Goal: Navigation & Orientation: Find specific page/section

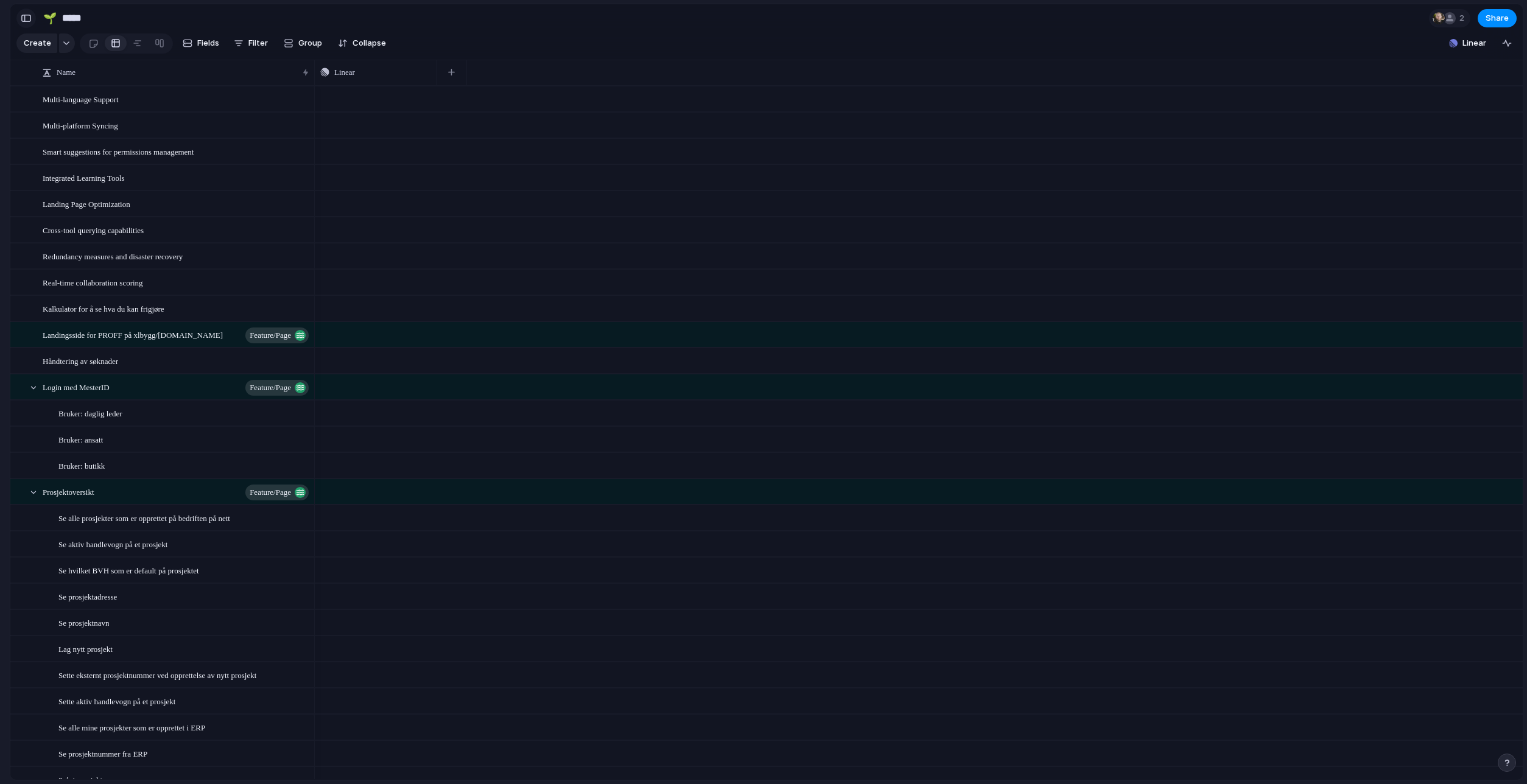
click at [25, 18] on div "button" at bounding box center [26, 18] width 11 height 9
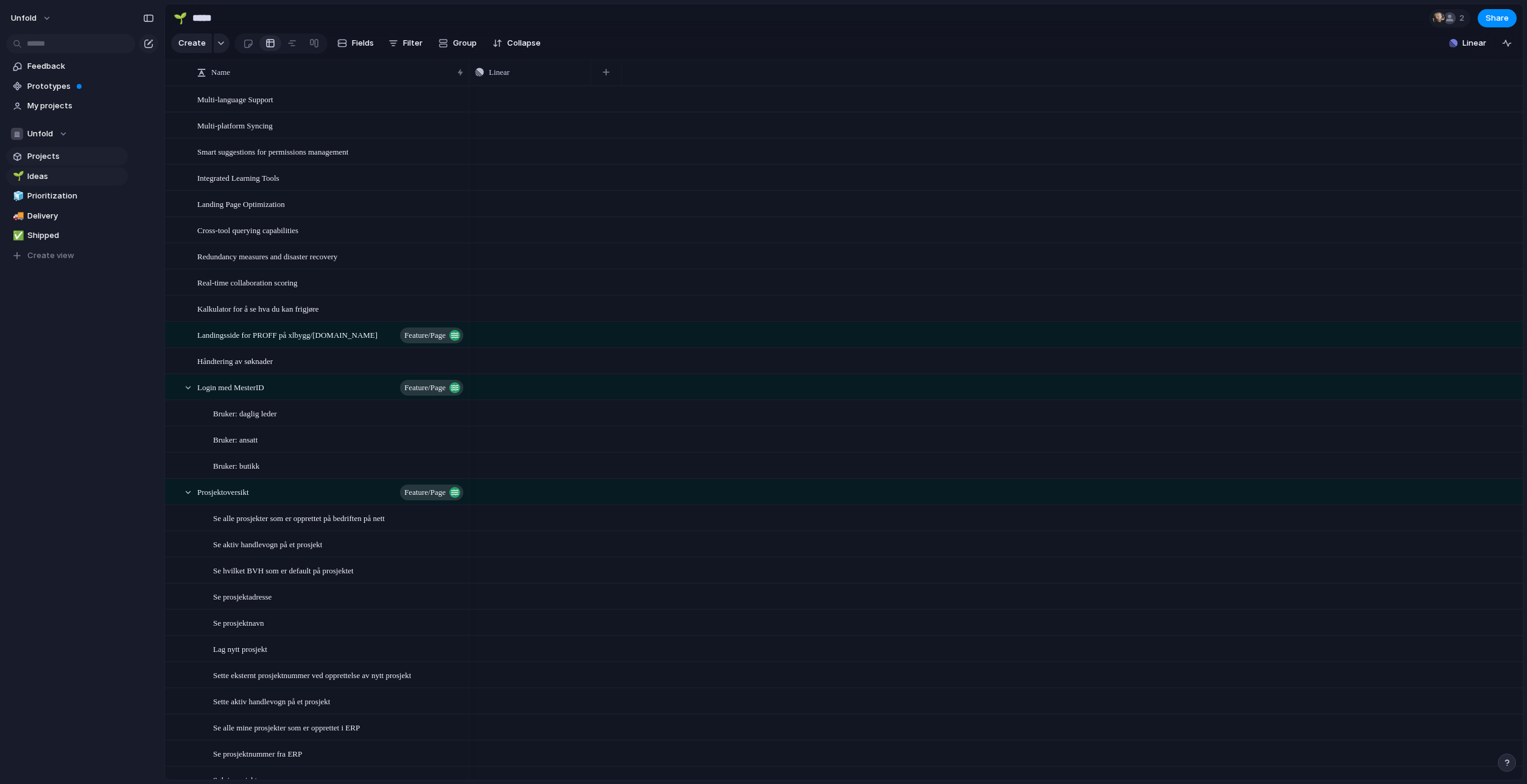
click at [69, 154] on span "Projects" at bounding box center [75, 156] width 97 height 12
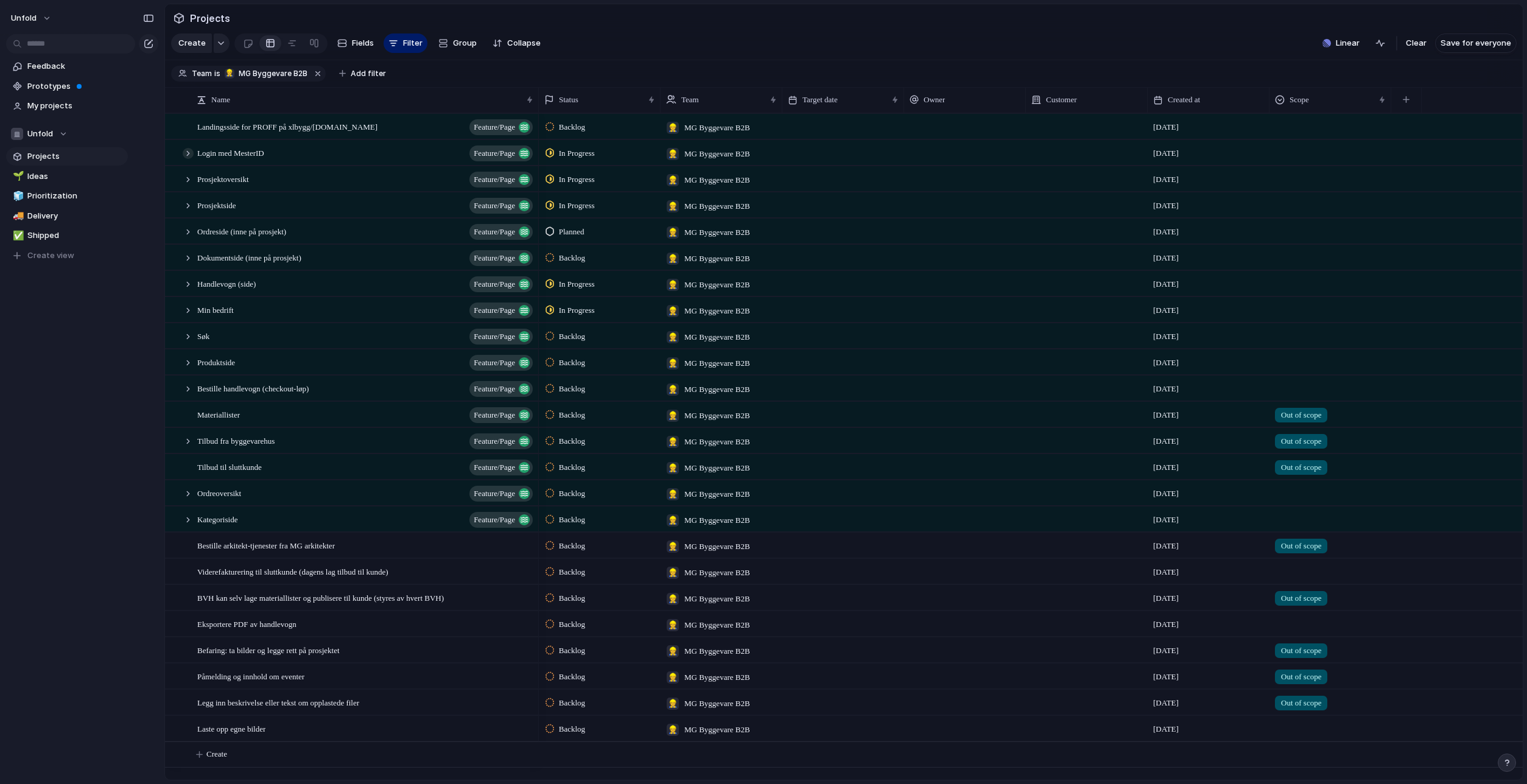
click at [190, 159] on div at bounding box center [188, 153] width 11 height 11
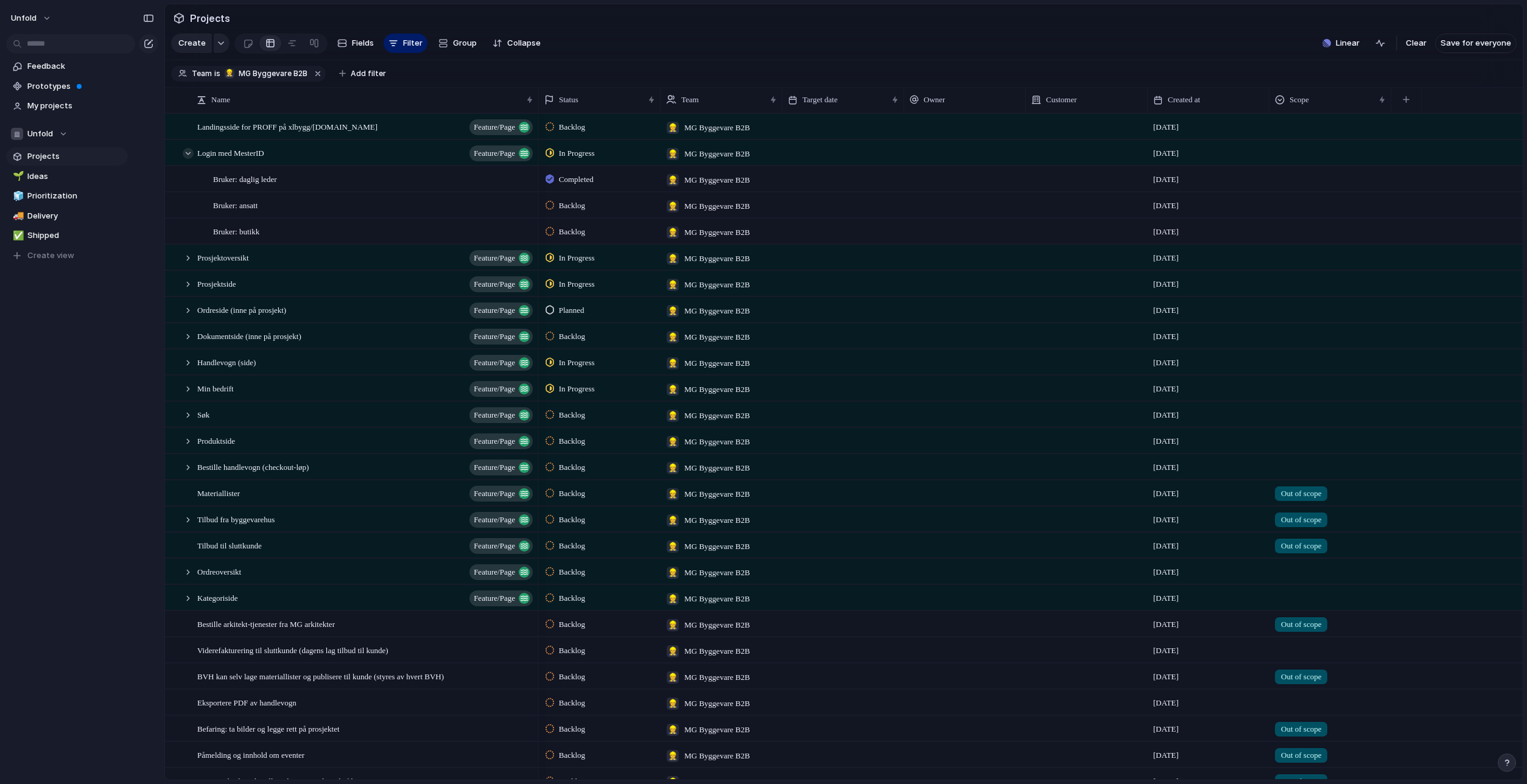
click at [189, 159] on div at bounding box center [188, 153] width 11 height 11
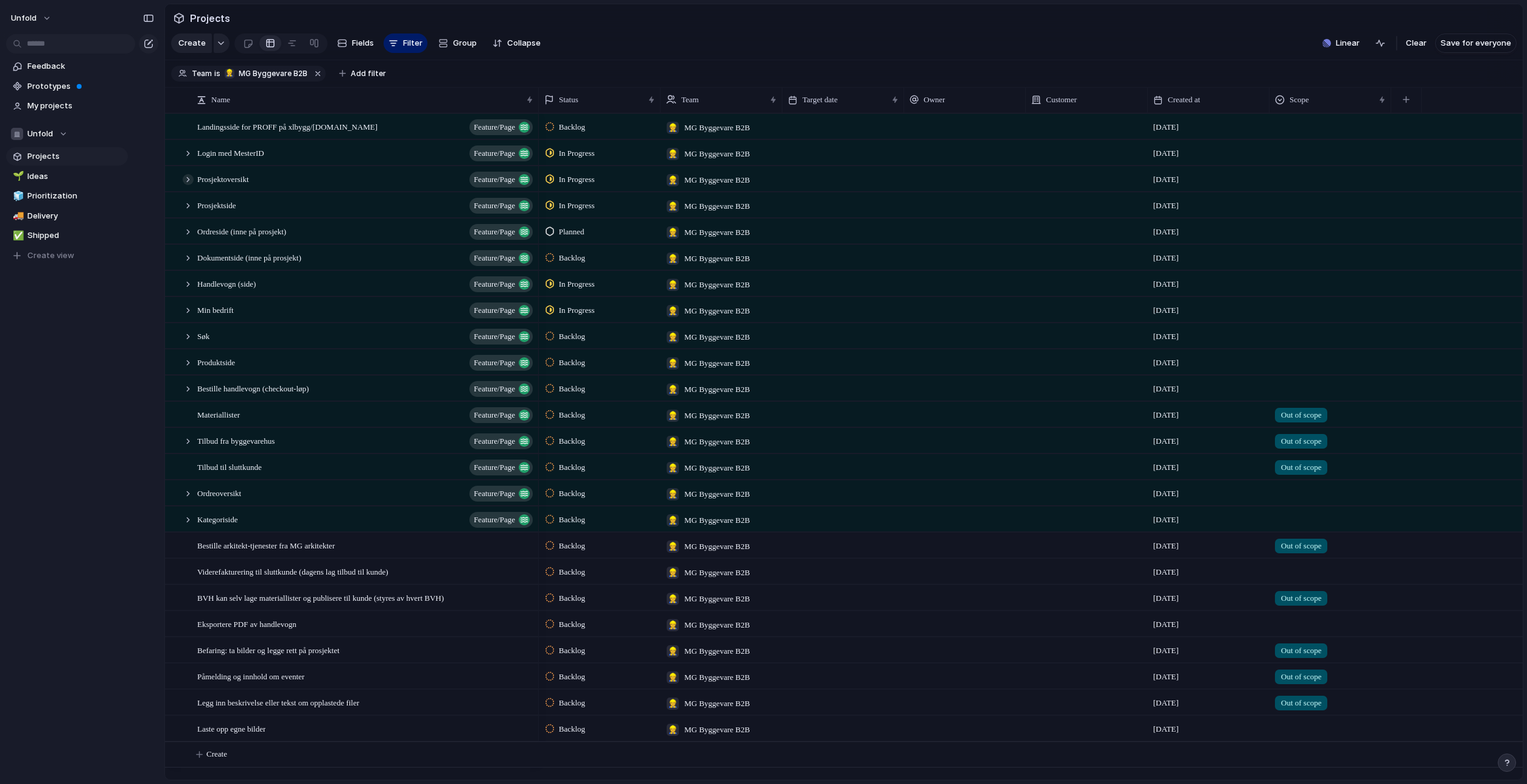
click at [192, 185] on div at bounding box center [188, 180] width 11 height 11
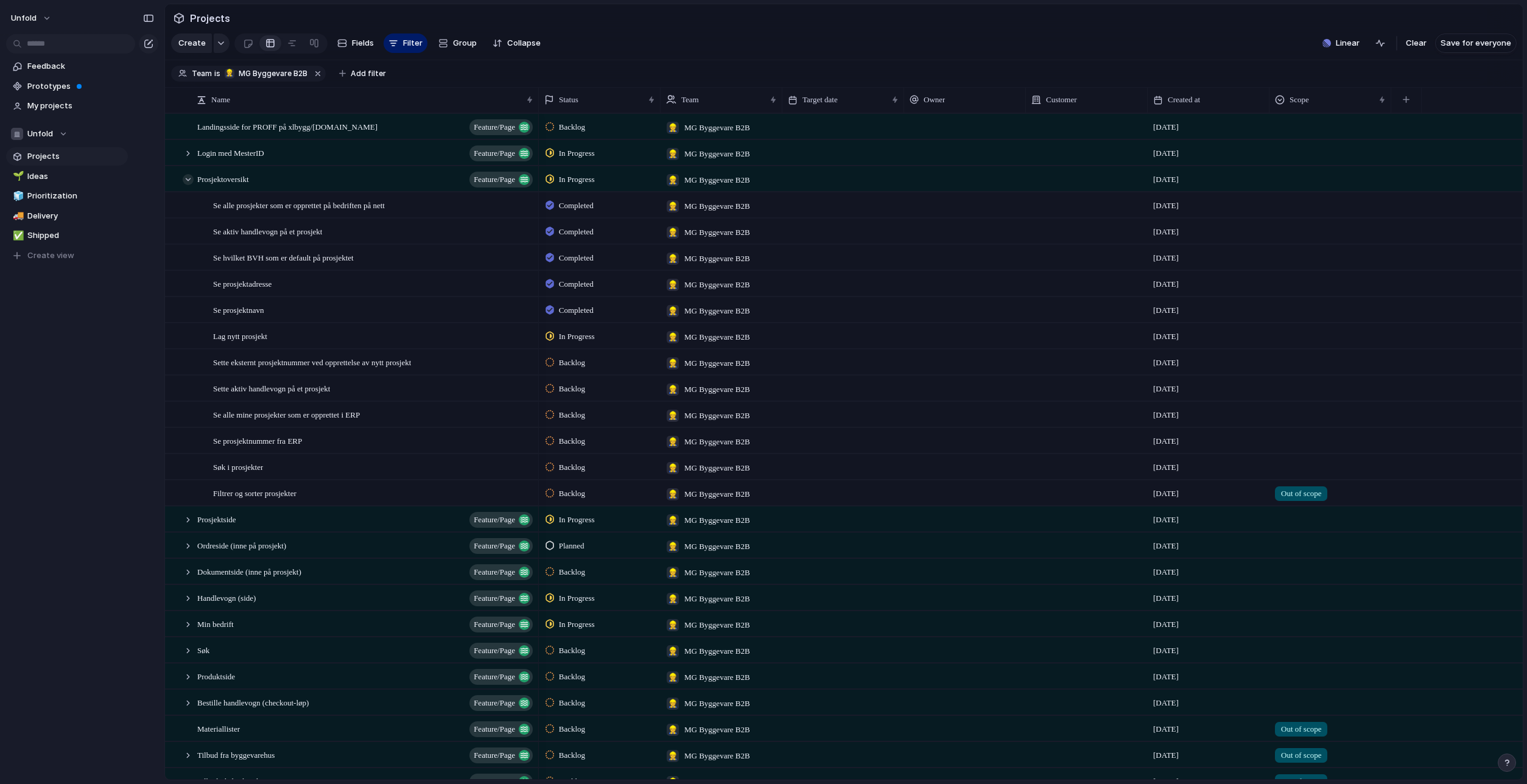
click at [183, 185] on div at bounding box center [188, 180] width 11 height 11
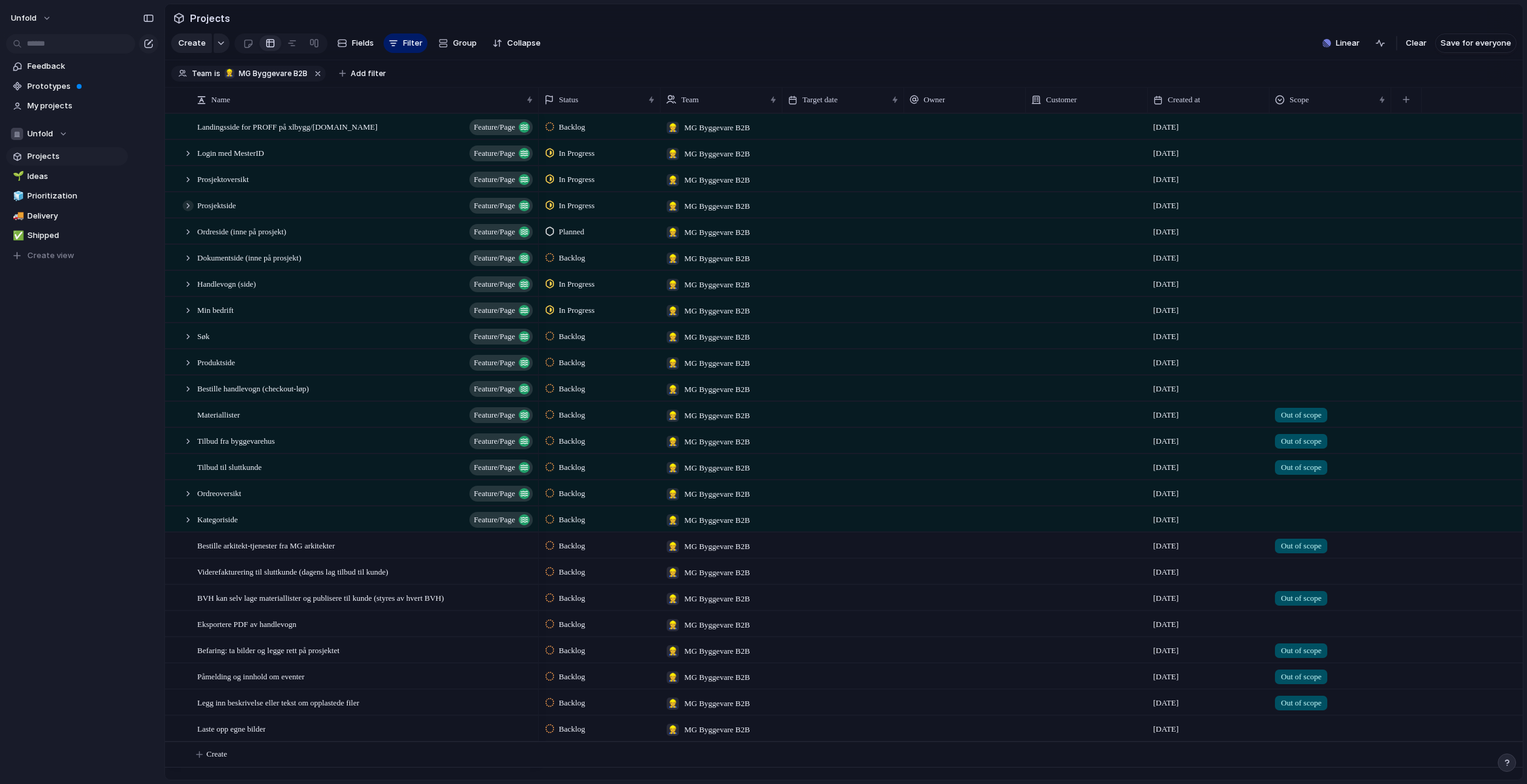
click at [190, 211] on div at bounding box center [188, 206] width 11 height 11
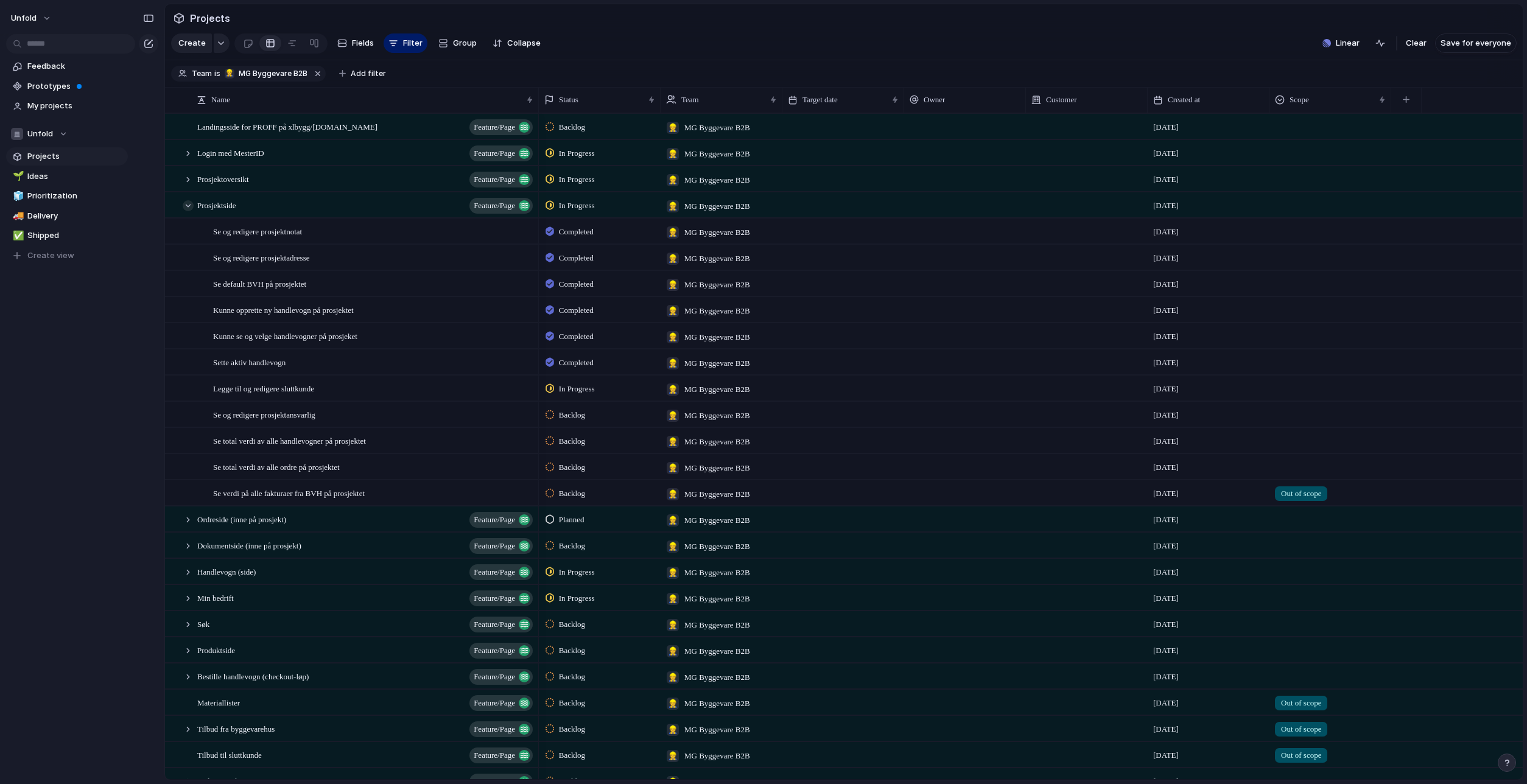
click at [190, 211] on div at bounding box center [188, 206] width 11 height 11
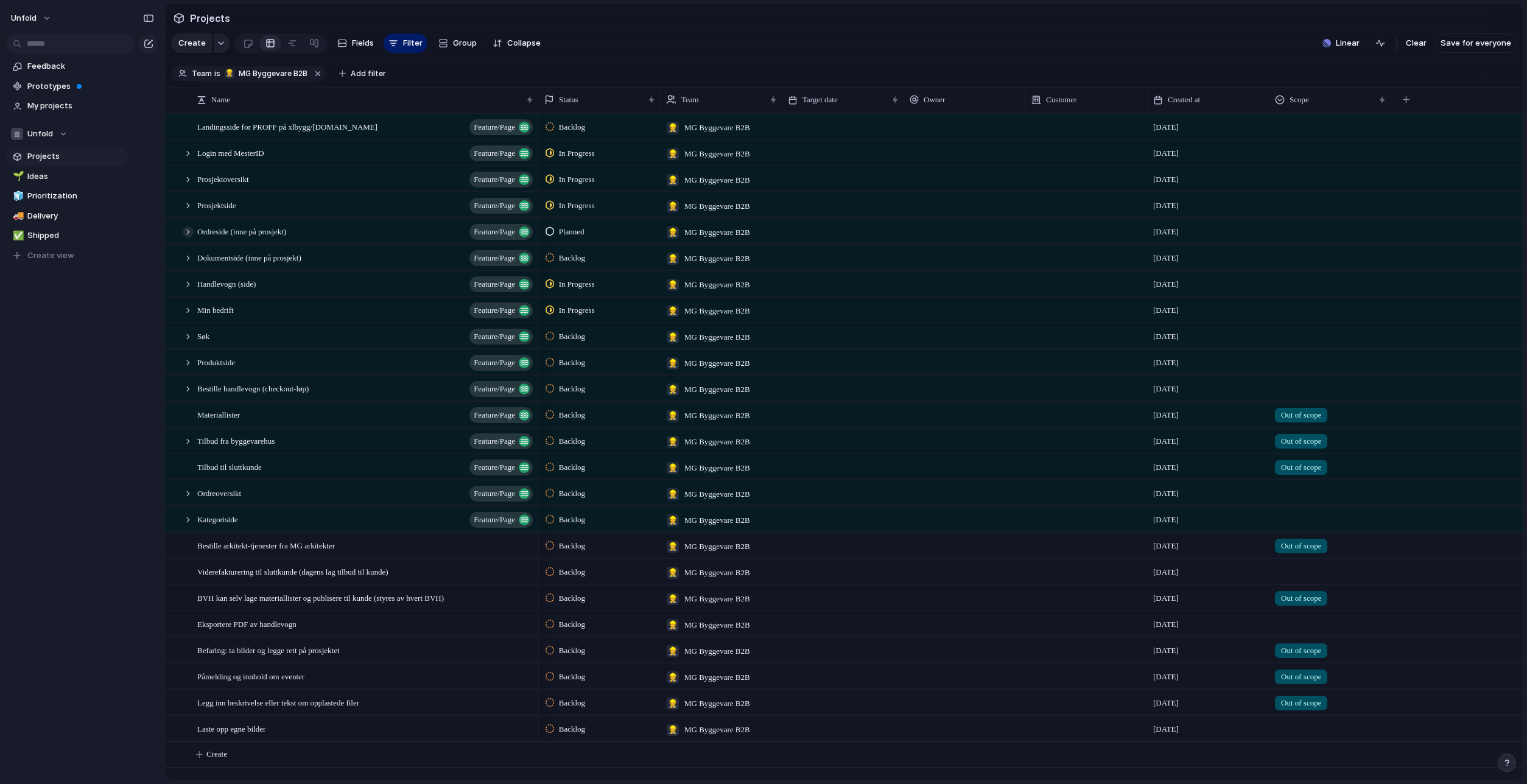
click at [190, 238] on div at bounding box center [188, 232] width 11 height 11
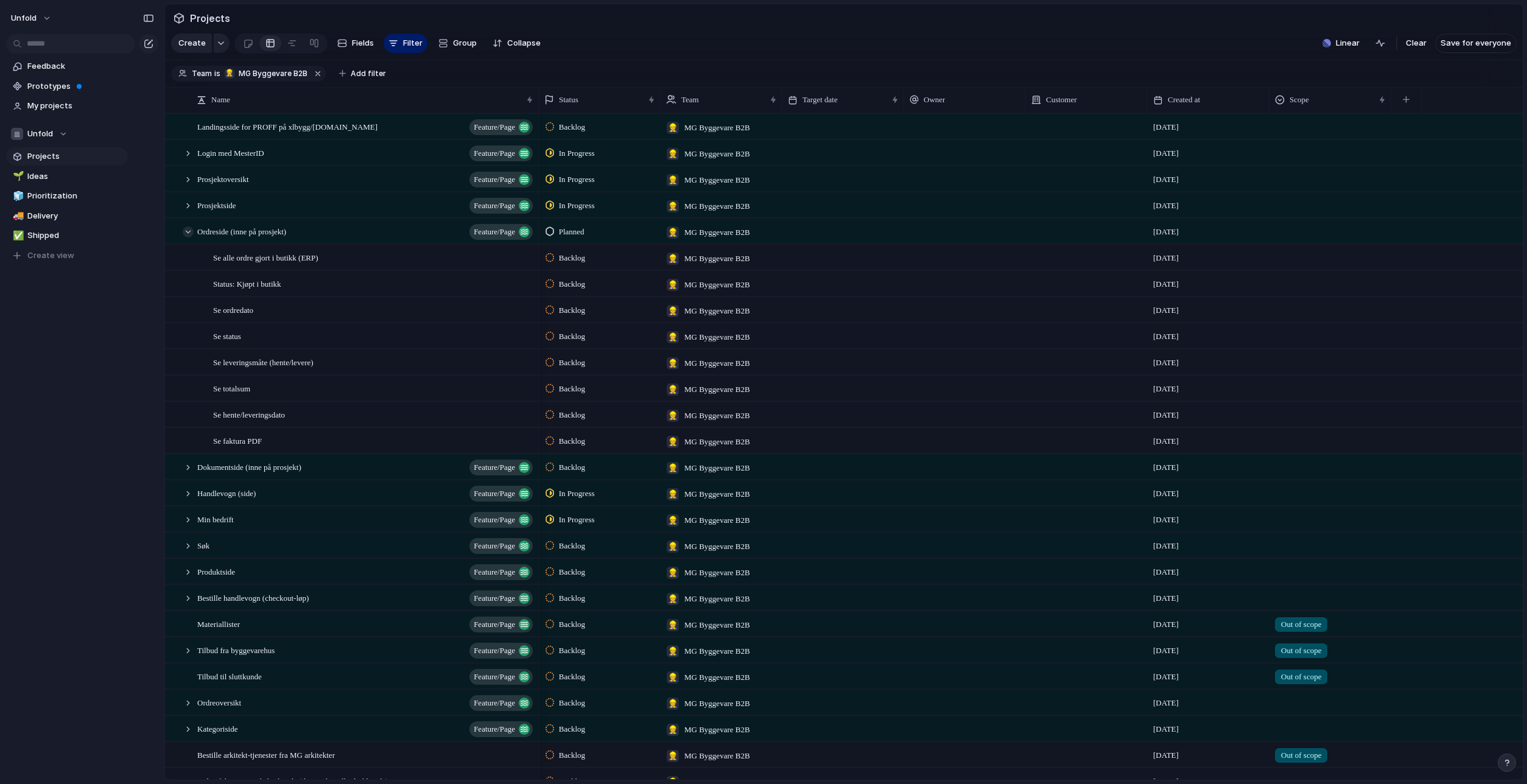
click at [190, 238] on div at bounding box center [188, 232] width 11 height 11
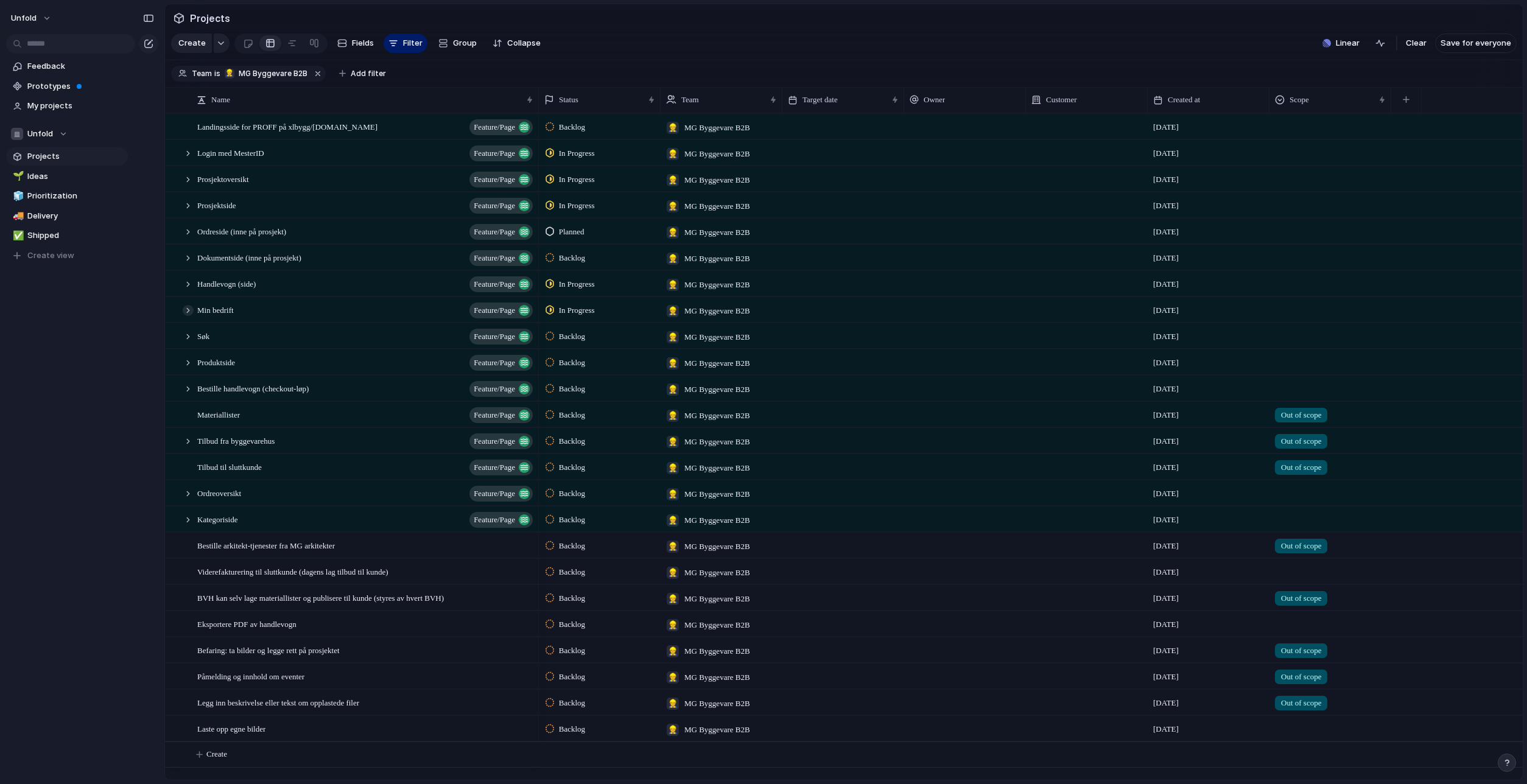
click at [190, 316] on div at bounding box center [188, 310] width 11 height 11
